Goal: Check status

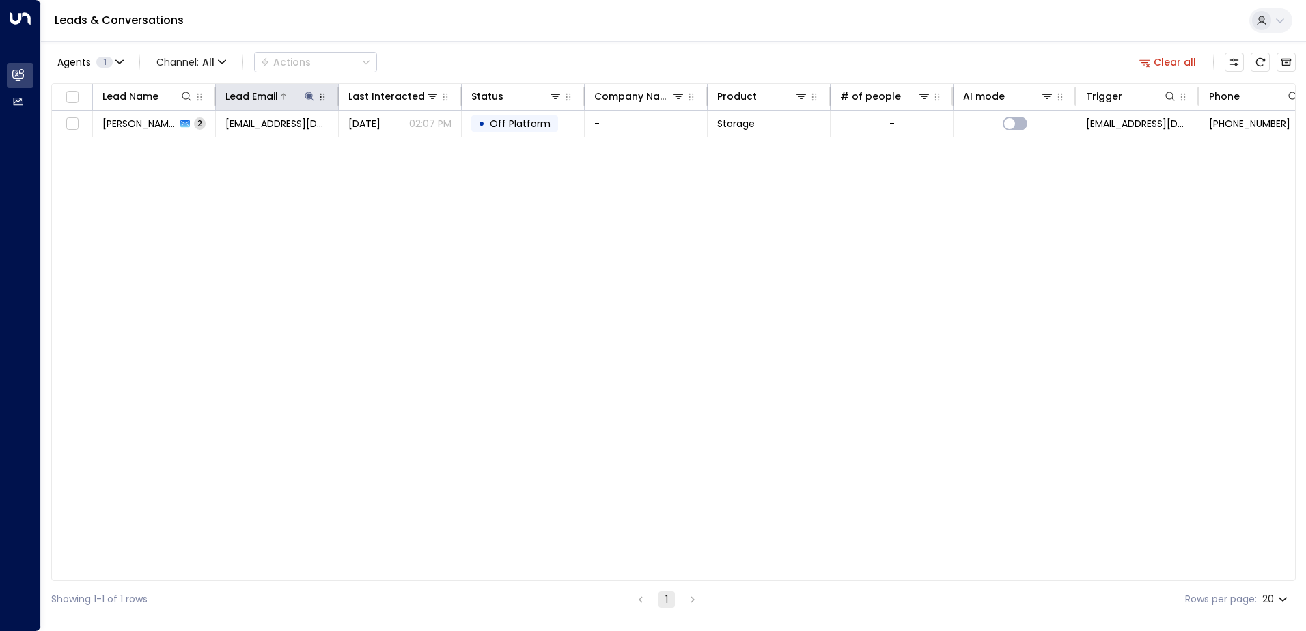
click at [313, 98] on icon at bounding box center [309, 96] width 11 height 11
drag, startPoint x: 398, startPoint y: 146, endPoint x: 341, endPoint y: 144, distance: 56.7
click at [396, 145] on icon "button" at bounding box center [394, 146] width 11 height 11
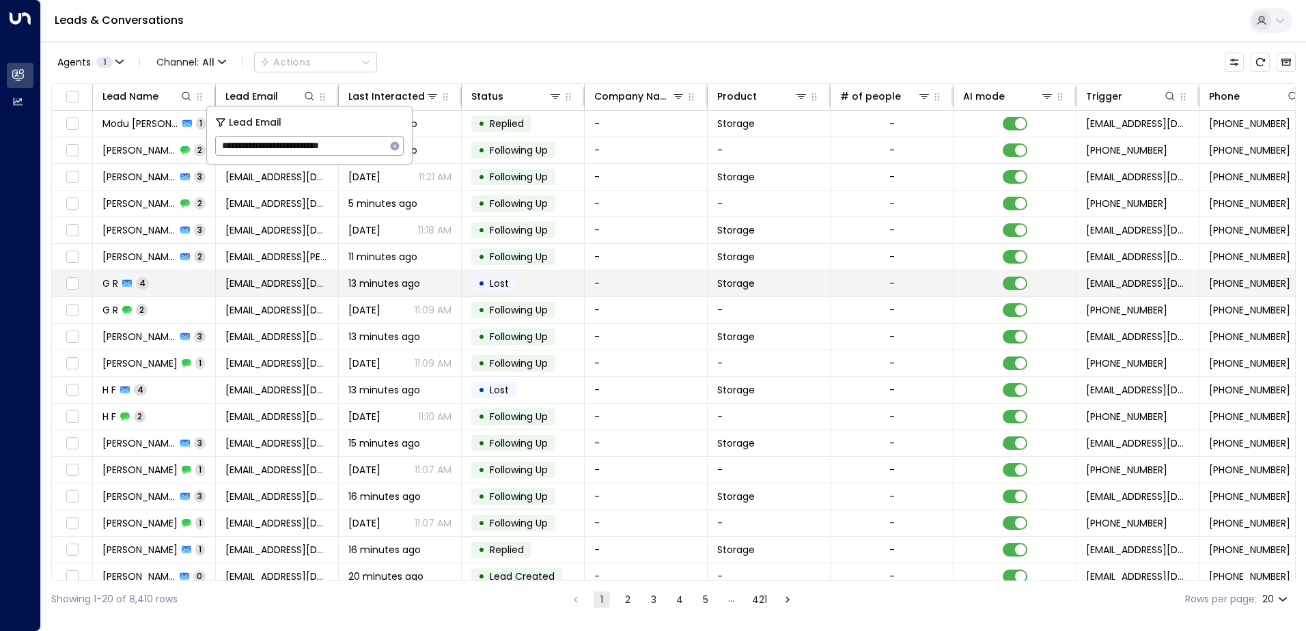
type input "**********"
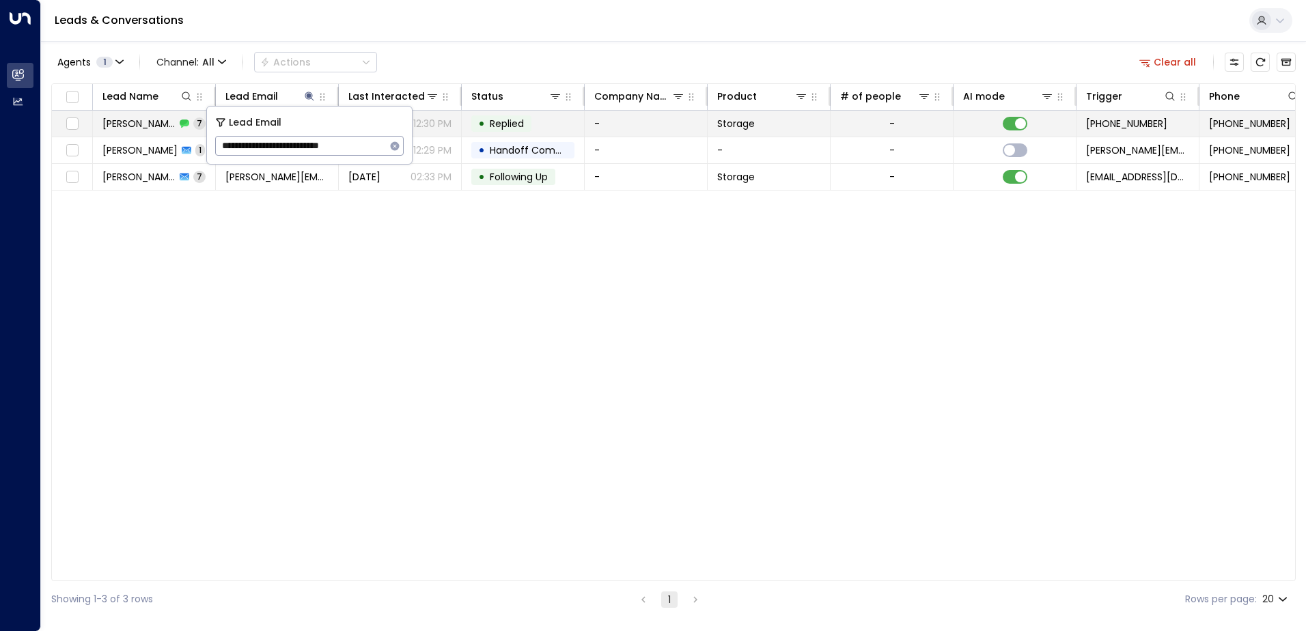
click at [642, 128] on td "-" at bounding box center [646, 124] width 123 height 26
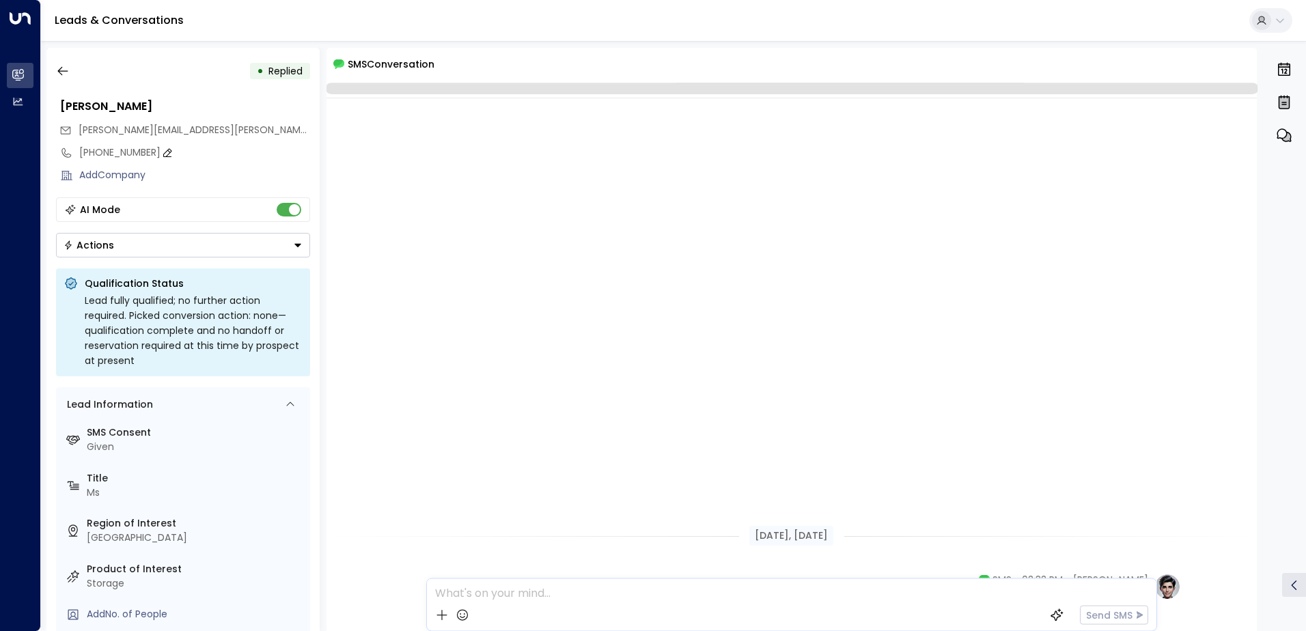
scroll to position [560, 0]
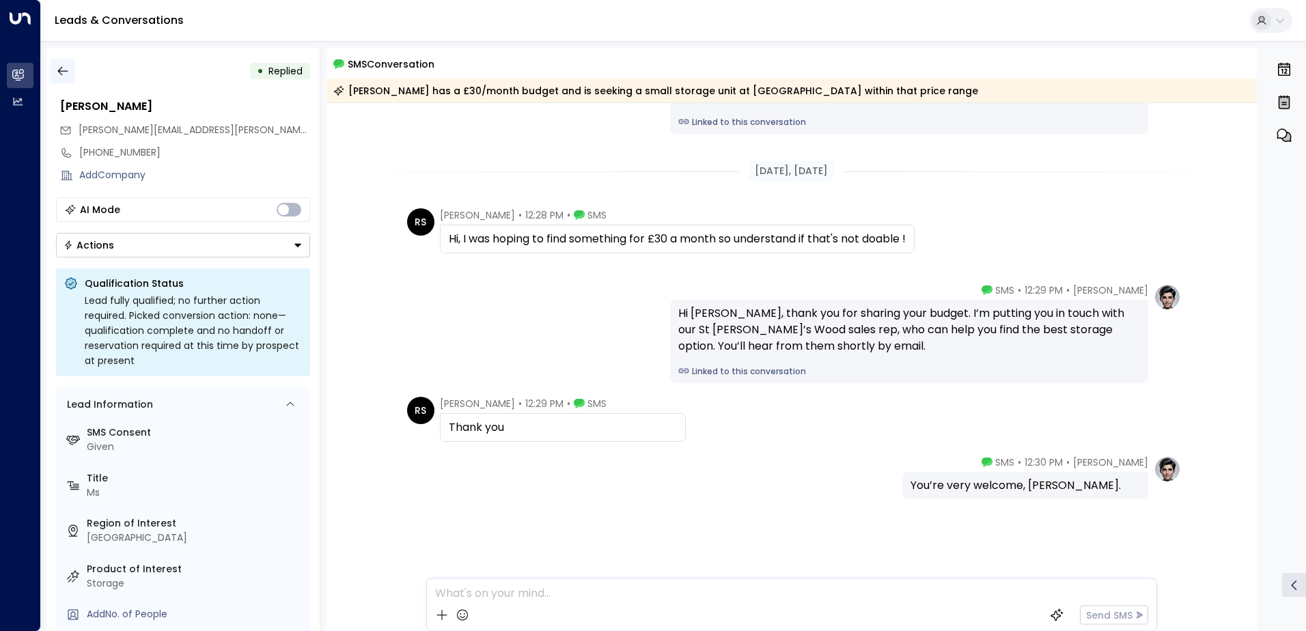
click at [66, 72] on icon "button" at bounding box center [63, 71] width 14 height 14
